Goal: Communication & Community: Connect with others

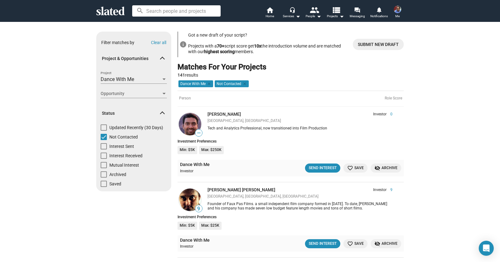
scroll to position [3901, 0]
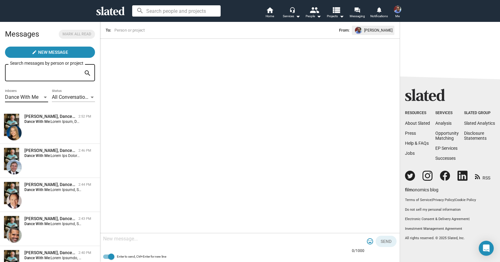
click at [43, 98] on div at bounding box center [46, 97] width 6 height 5
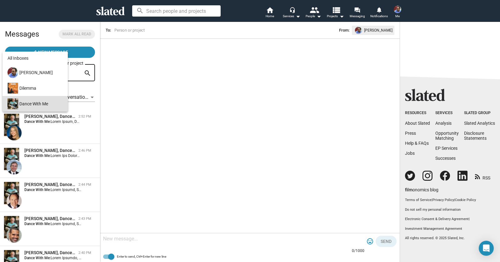
click at [43, 122] on div at bounding box center [250, 131] width 500 height 262
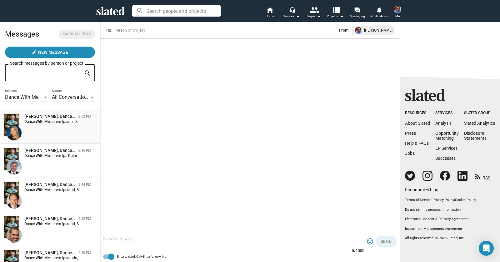
click at [44, 121] on strong "Dance With Me:" at bounding box center [37, 121] width 26 height 4
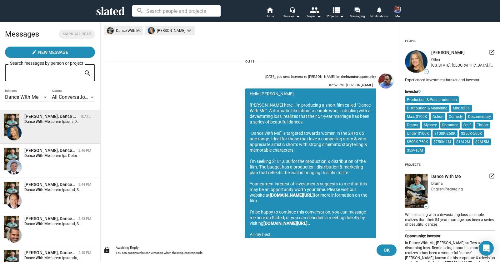
scroll to position [29, 0]
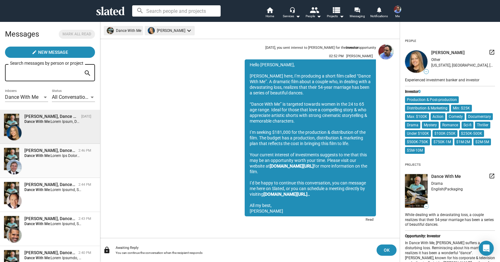
click at [42, 159] on div "[PERSON_NAME], Dance With Me 2:46 PM Dance With Me:" at bounding box center [50, 161] width 93 height 27
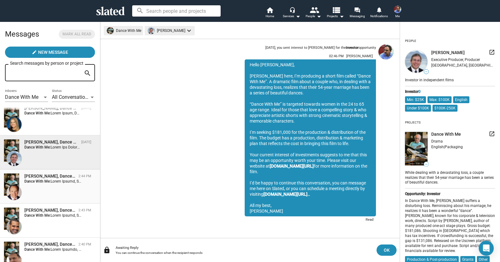
scroll to position [8, 0]
click at [43, 183] on strong "Dance With Me:" at bounding box center [37, 181] width 26 height 4
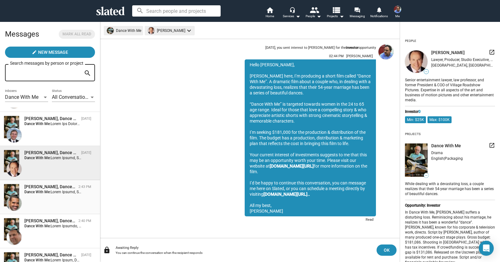
scroll to position [34, 0]
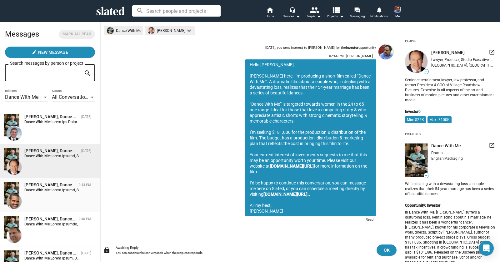
click at [43, 189] on strong "Dance With Me:" at bounding box center [37, 190] width 26 height 4
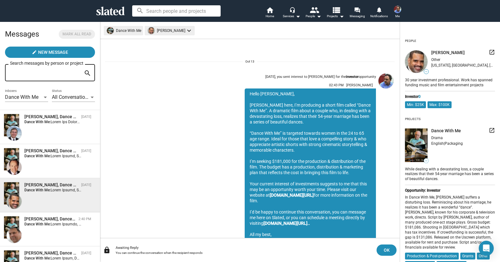
scroll to position [29, 0]
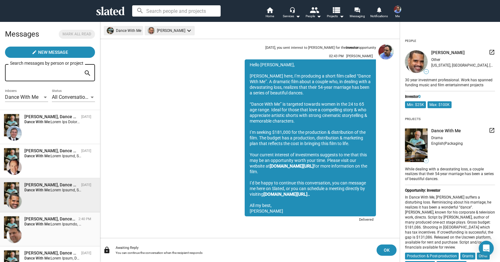
click at [40, 225] on strong "Dance With Me:" at bounding box center [37, 224] width 26 height 4
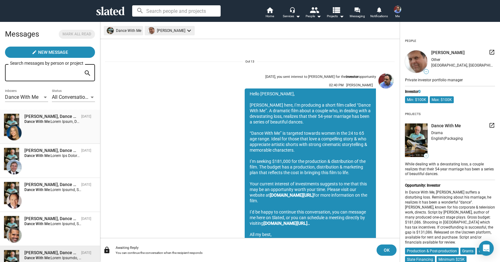
click at [38, 120] on strong "Dance With Me:" at bounding box center [37, 121] width 26 height 4
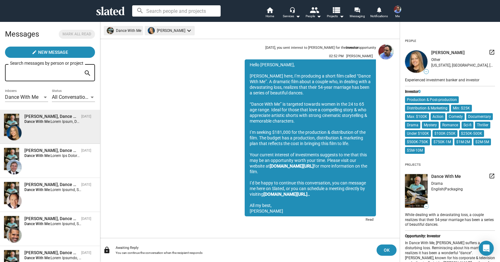
scroll to position [28, 0]
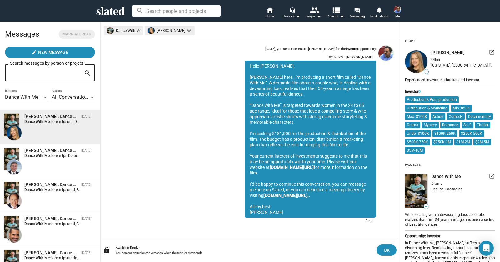
click at [44, 98] on div at bounding box center [45, 98] width 3 height 2
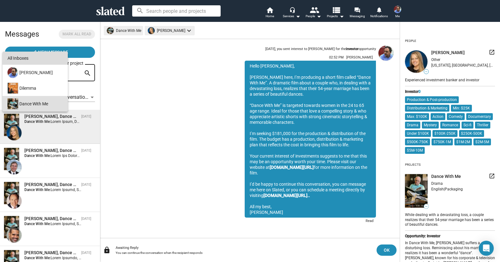
click at [33, 59] on div "All Inboxes" at bounding box center [35, 58] width 55 height 13
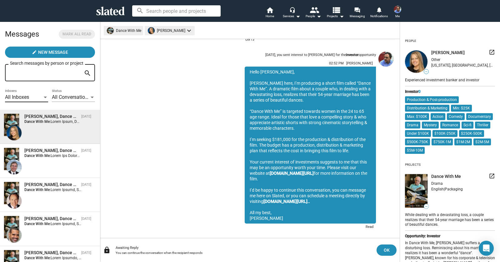
scroll to position [0, 0]
